Goal: Find specific page/section: Find specific page/section

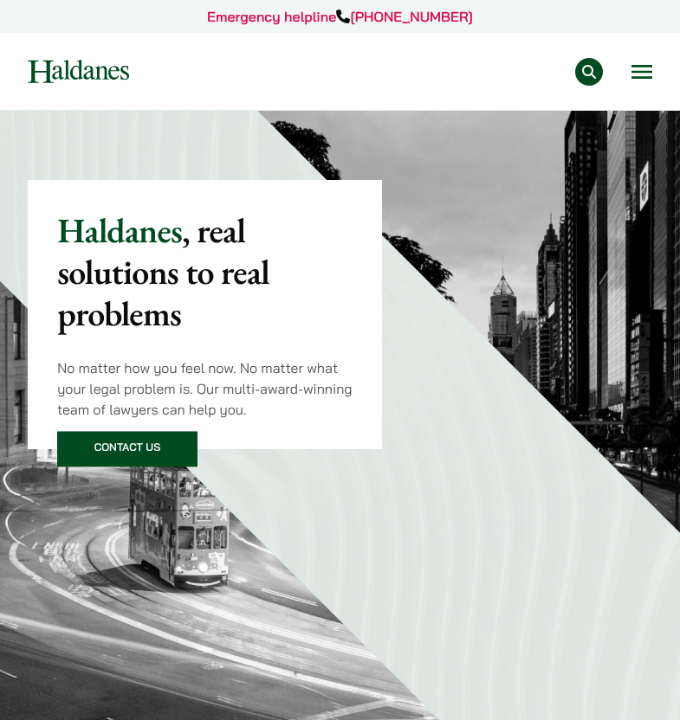
click at [655, 72] on div "Practice Areas Antitrust and Competition Law Civil Litigation & Dispute Resolut…" at bounding box center [340, 72] width 650 height 28
click at [651, 72] on button "Open menu" at bounding box center [641, 72] width 21 height 14
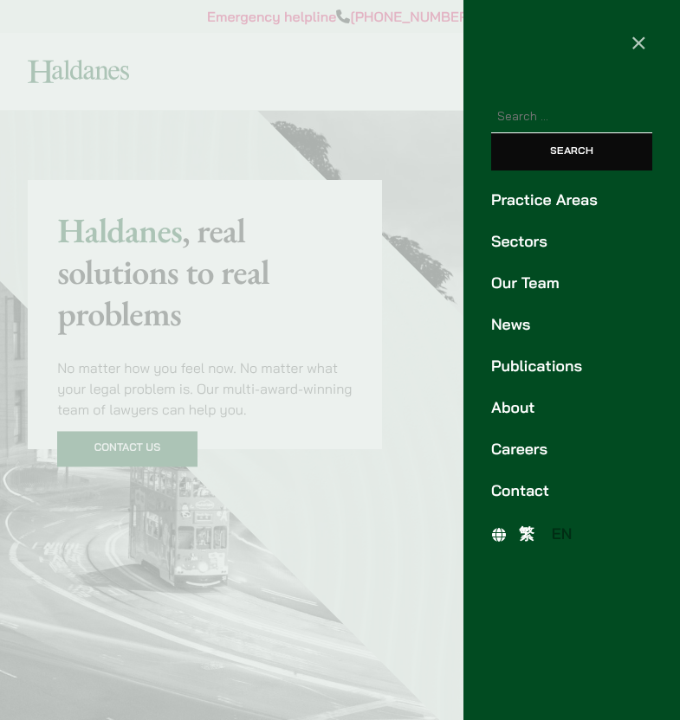
click at [532, 291] on link "Our Team" at bounding box center [571, 283] width 161 height 23
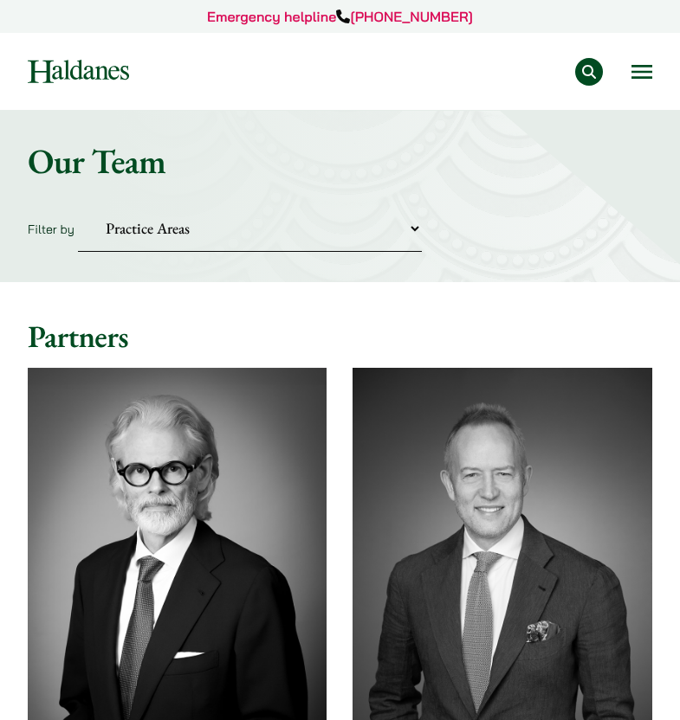
scroll to position [36, 0]
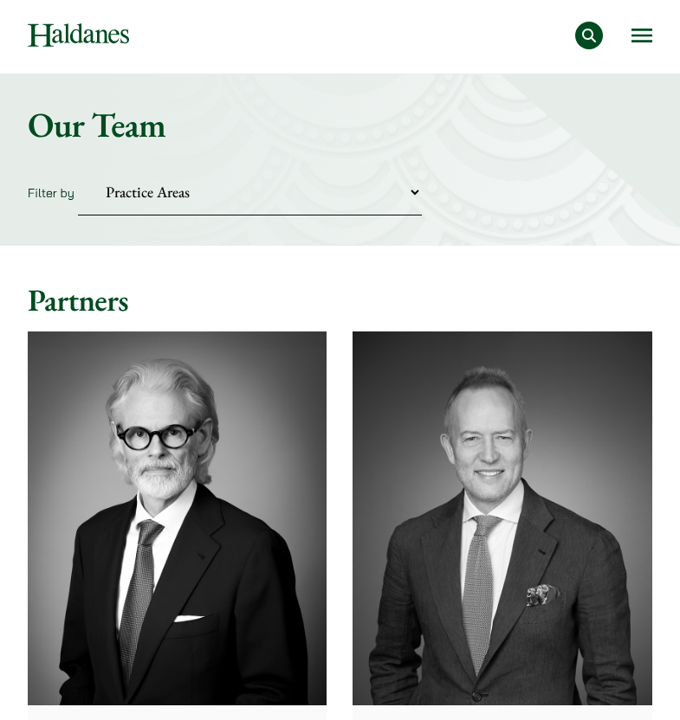
click at [362, 200] on select "Practice Areas Antitrust and Competition Civil Litigation & Dispute Resolution …" at bounding box center [250, 192] width 344 height 47
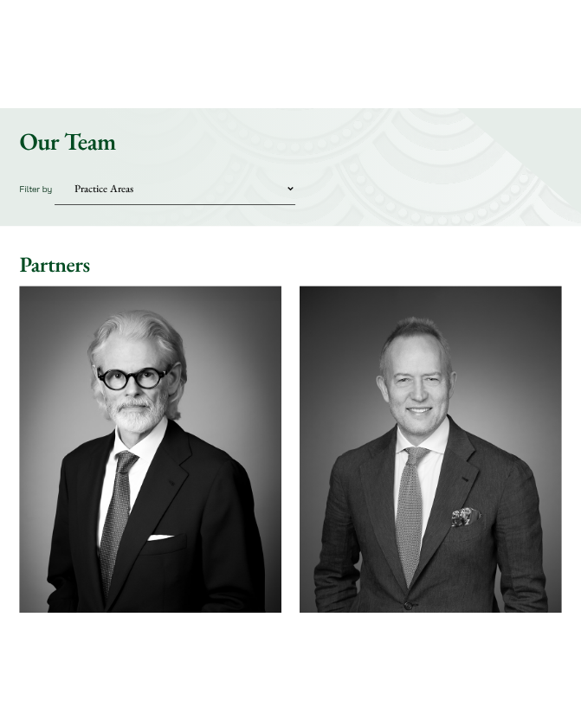
scroll to position [0, 0]
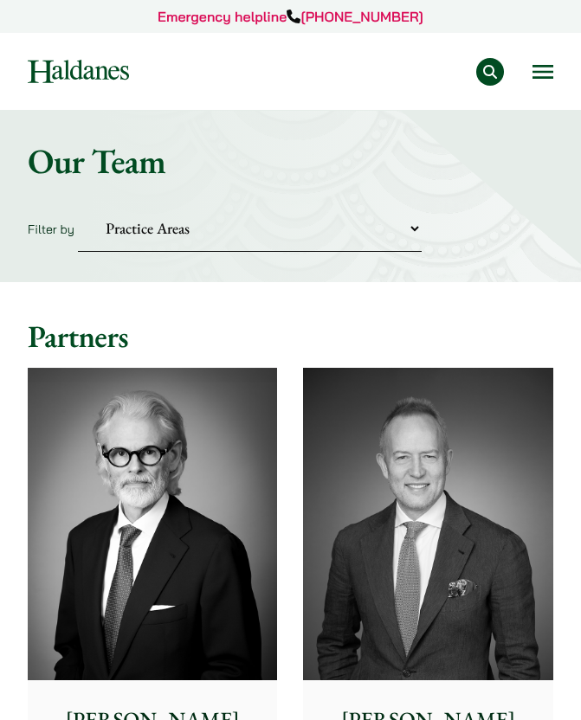
click at [547, 72] on button "Open menu" at bounding box center [542, 72] width 21 height 14
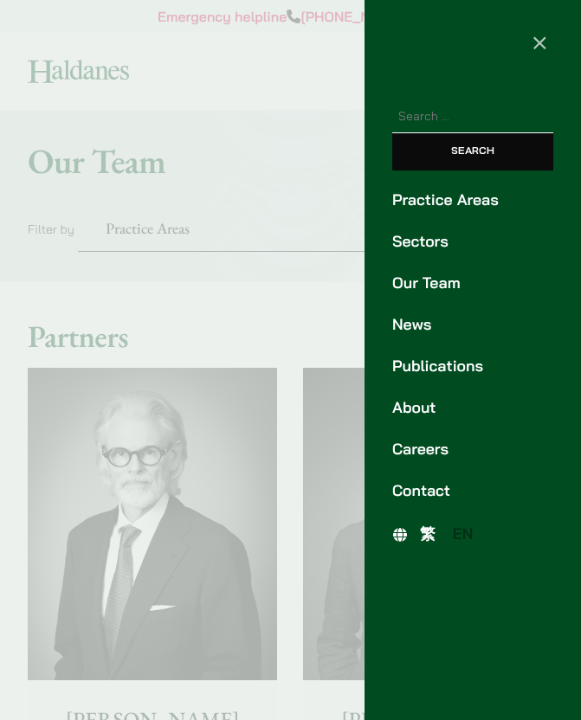
click at [474, 216] on ul "Practice Areas Sectors Our Team News Publications About Careers Contact" at bounding box center [473, 346] width 216 height 314
click at [472, 203] on link "Practice Areas" at bounding box center [472, 200] width 161 height 23
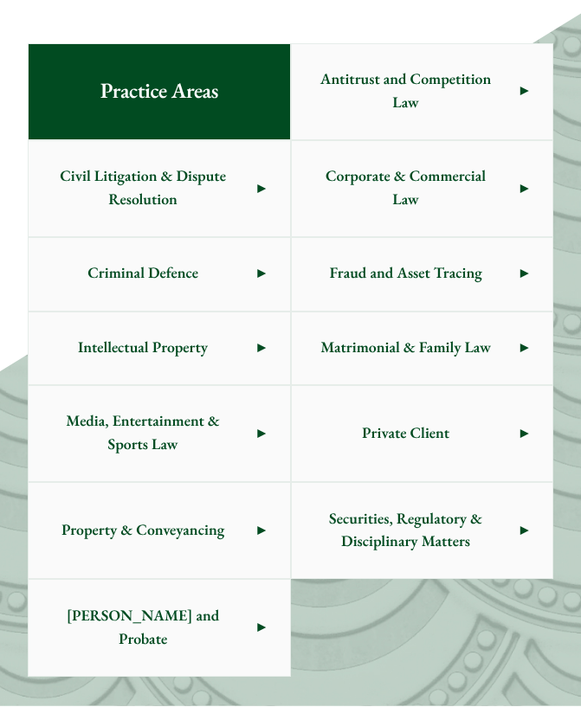
scroll to position [764, 0]
